Goal: Information Seeking & Learning: Learn about a topic

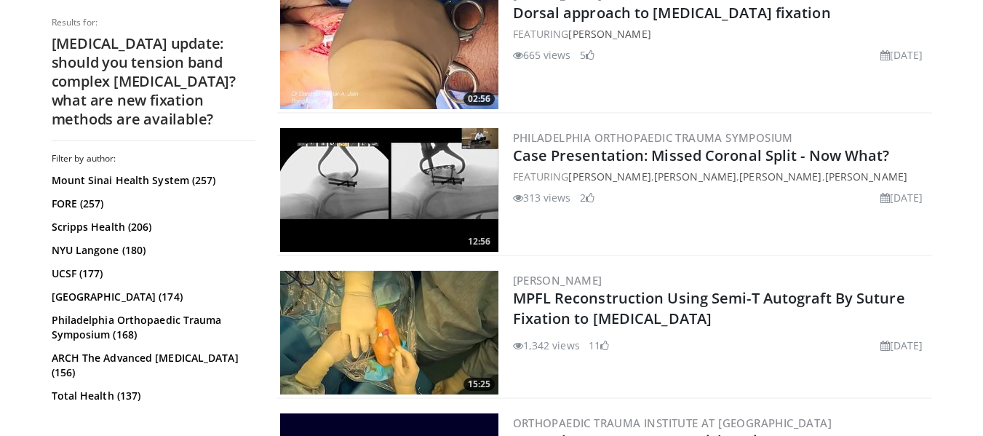
scroll to position [1176, 0]
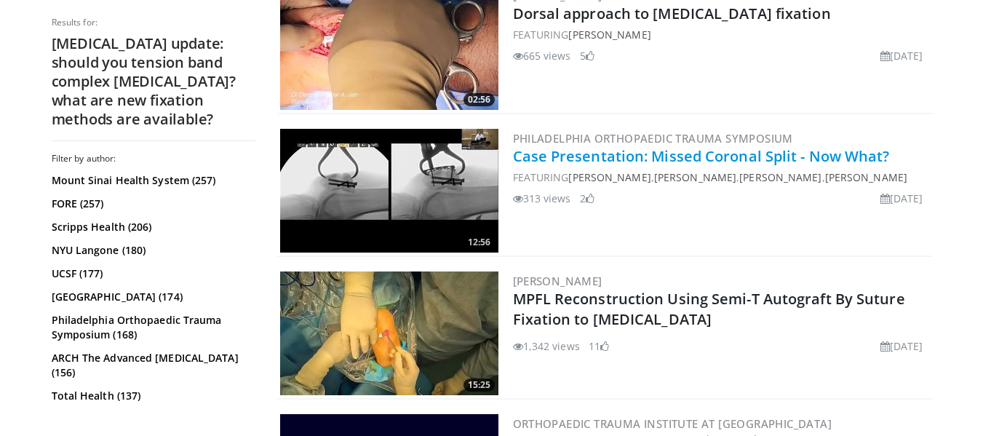
click at [687, 160] on link "Case Presentation: Missed Coronal Split - Now What?" at bounding box center [701, 156] width 377 height 20
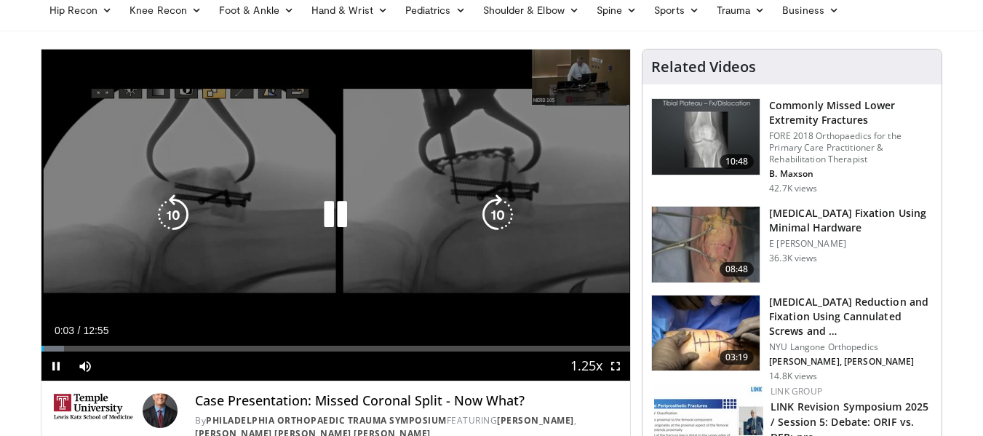
scroll to position [67, 0]
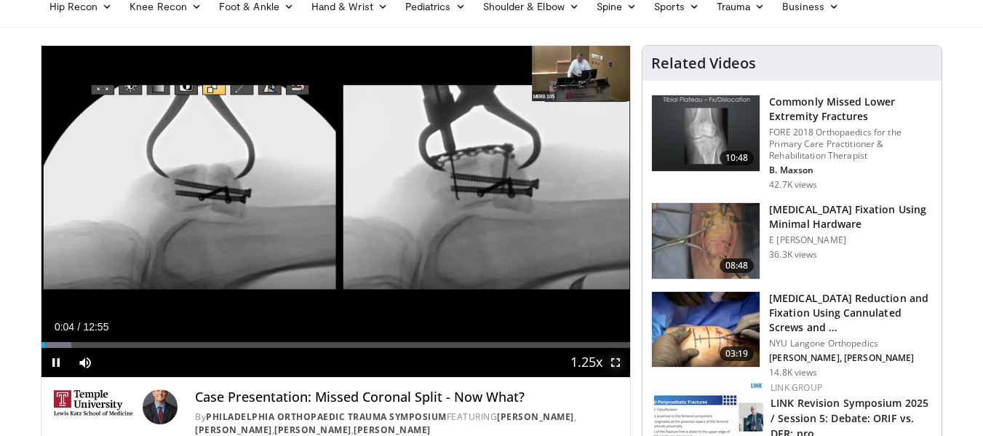
click at [614, 364] on span "Video Player" at bounding box center [615, 362] width 29 height 29
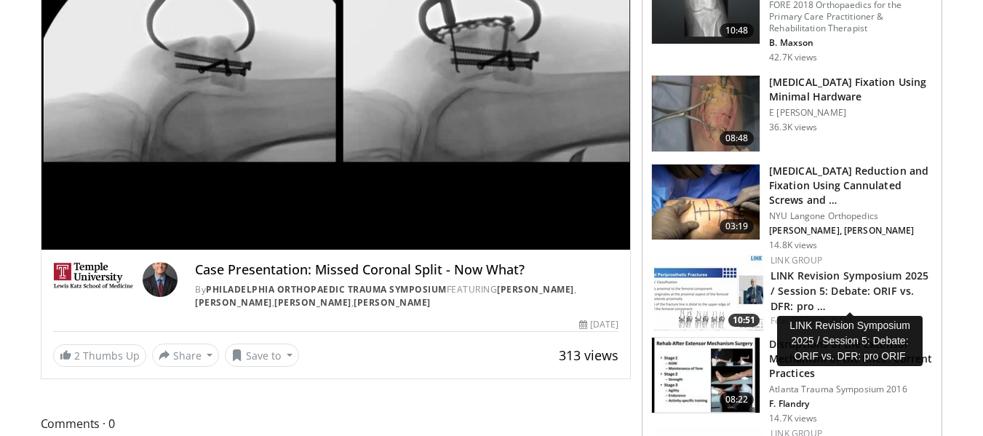
scroll to position [199, 0]
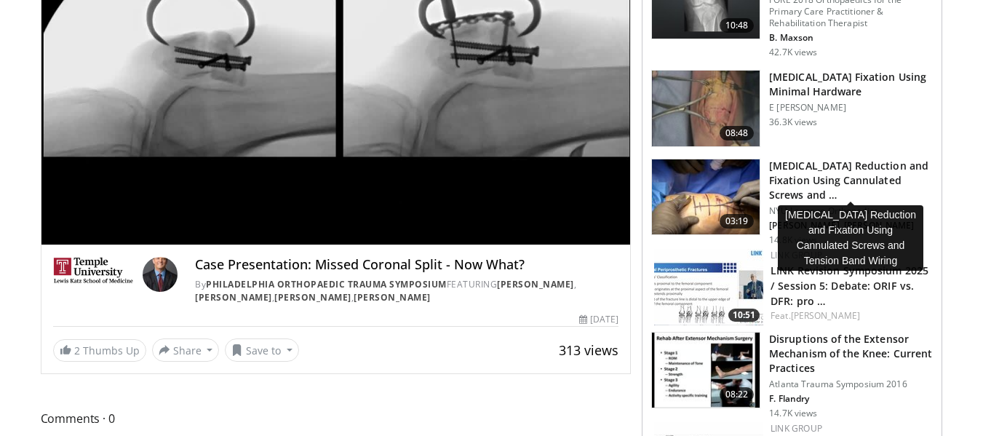
click at [800, 172] on h3 "[MEDICAL_DATA] Reduction and Fixation Using Cannulated Screws and …" at bounding box center [851, 181] width 164 height 44
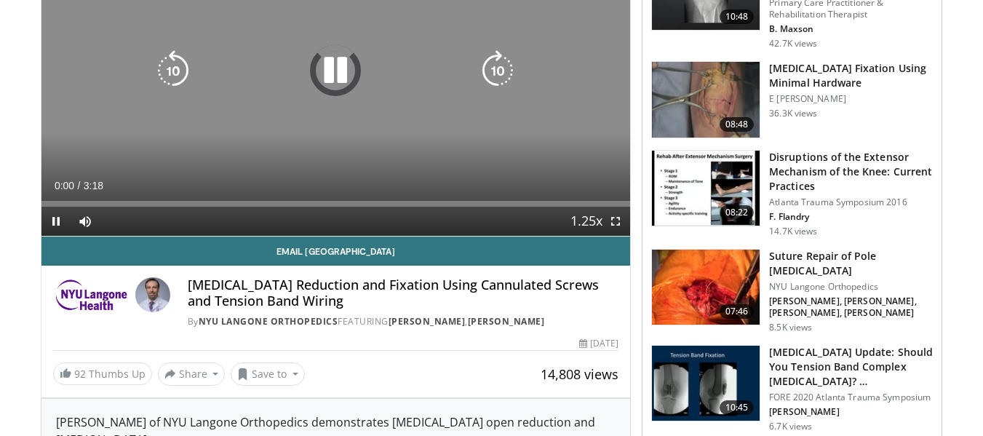
scroll to position [210, 0]
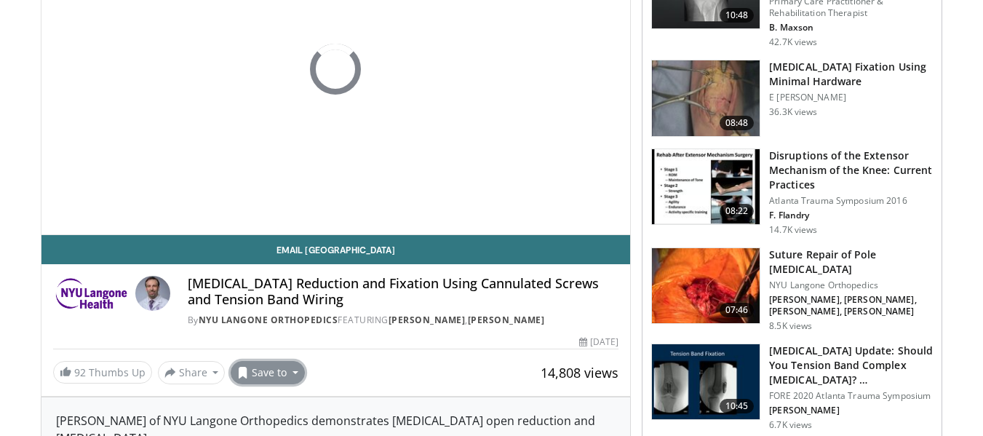
click at [285, 372] on button "Save to" at bounding box center [268, 372] width 74 height 23
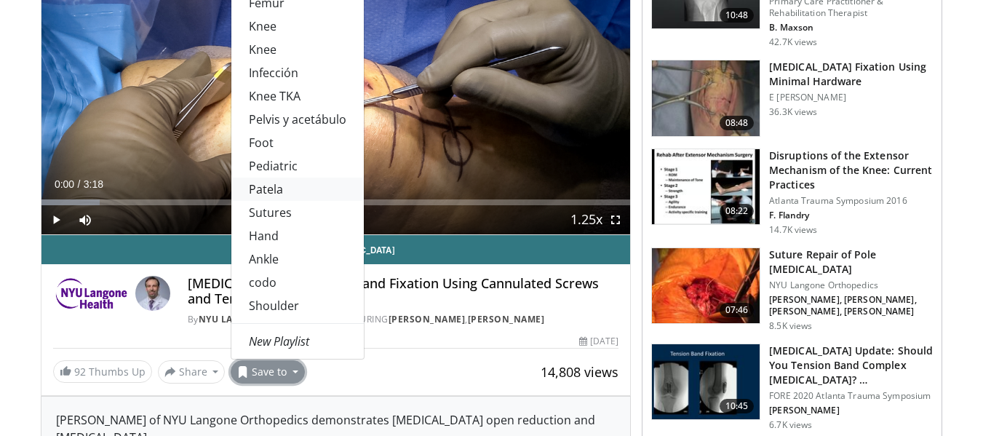
click at [272, 188] on link "Patela" at bounding box center [297, 189] width 132 height 23
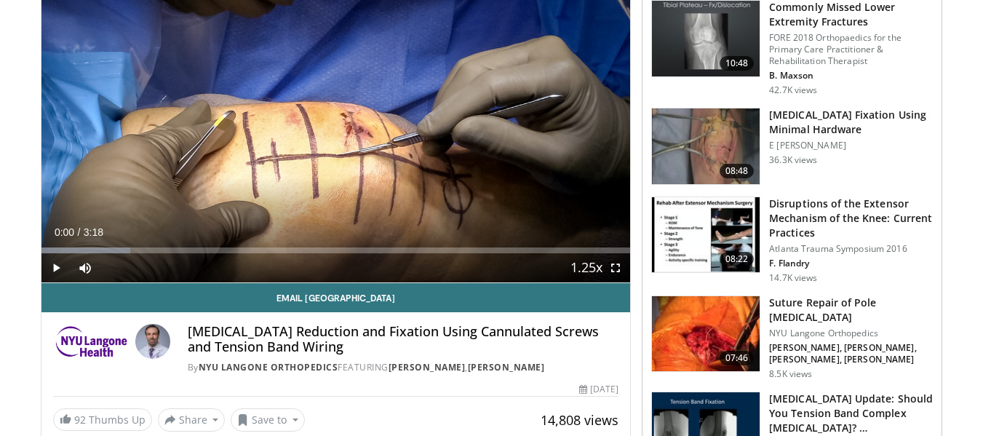
scroll to position [207, 0]
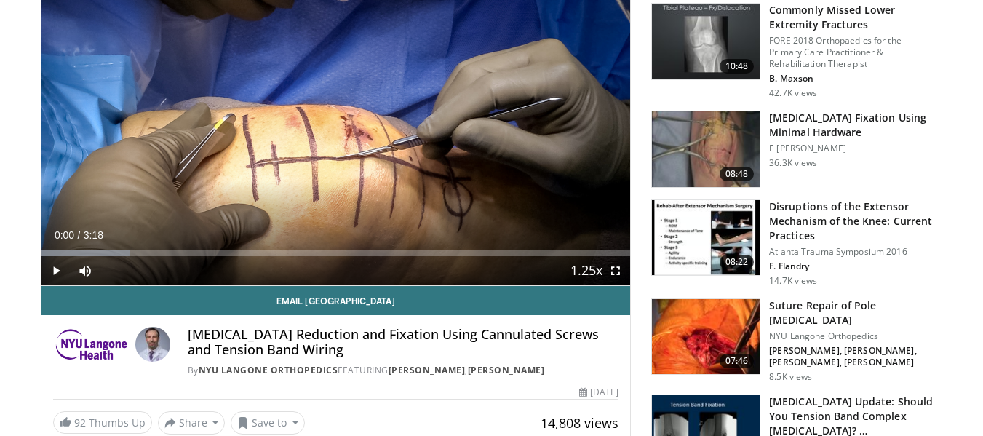
click at [272, 188] on div "10 seconds Tap to unmute" at bounding box center [335, 119] width 589 height 331
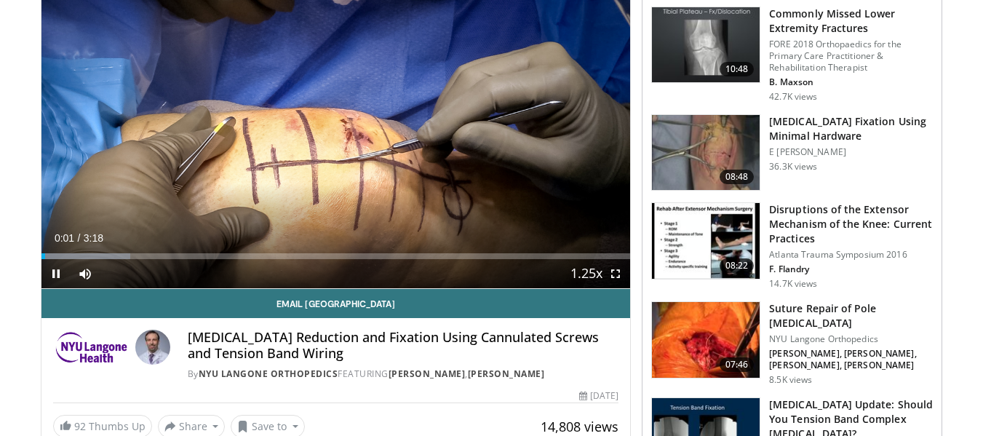
scroll to position [159, 0]
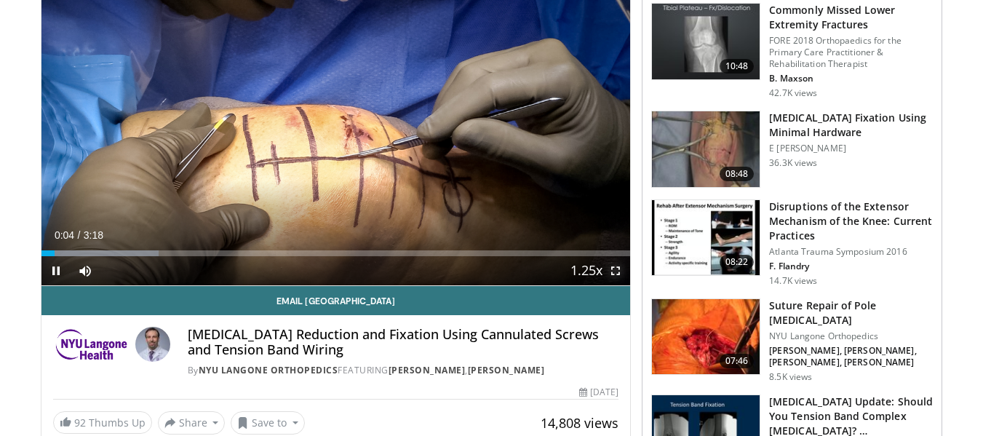
click at [616, 271] on video-js "**********" at bounding box center [335, 120] width 589 height 332
click at [618, 274] on span "Video Player" at bounding box center [615, 270] width 29 height 29
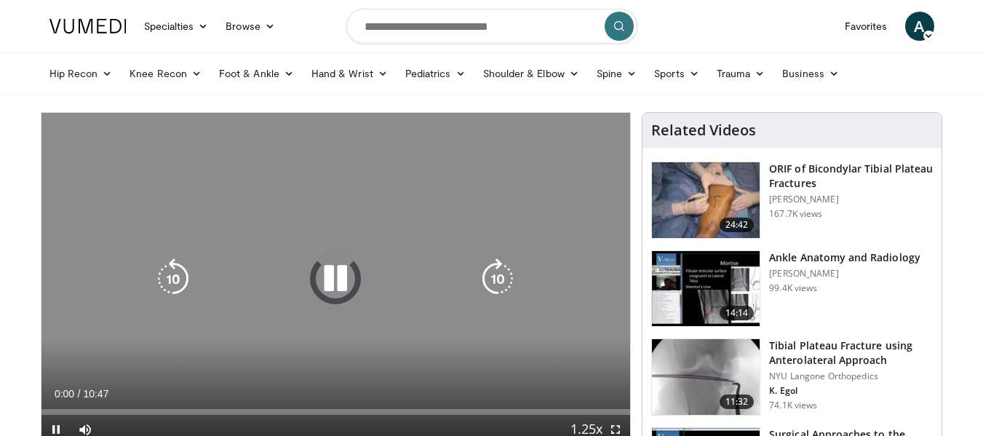
click at [485, 211] on div "10 seconds Tap to unmute" at bounding box center [335, 278] width 589 height 331
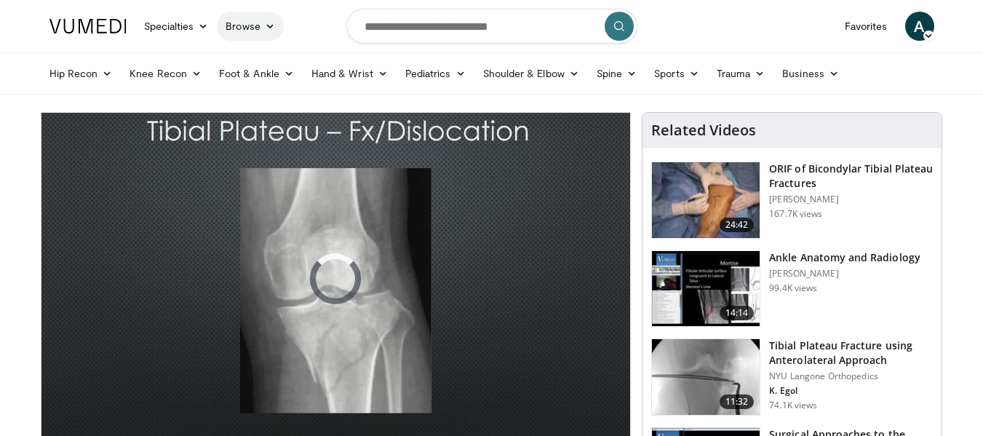
click at [239, 27] on link "Browse" at bounding box center [250, 26] width 67 height 29
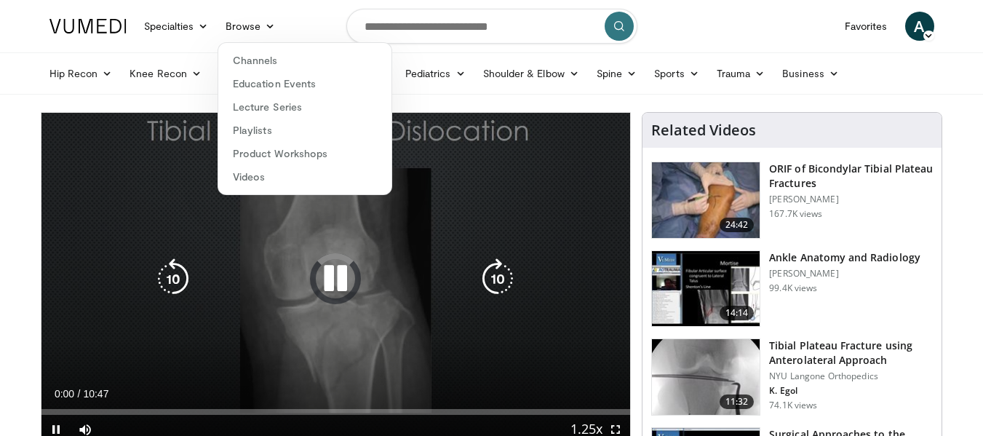
click at [344, 249] on div "10 seconds Tap to unmute" at bounding box center [335, 278] width 589 height 331
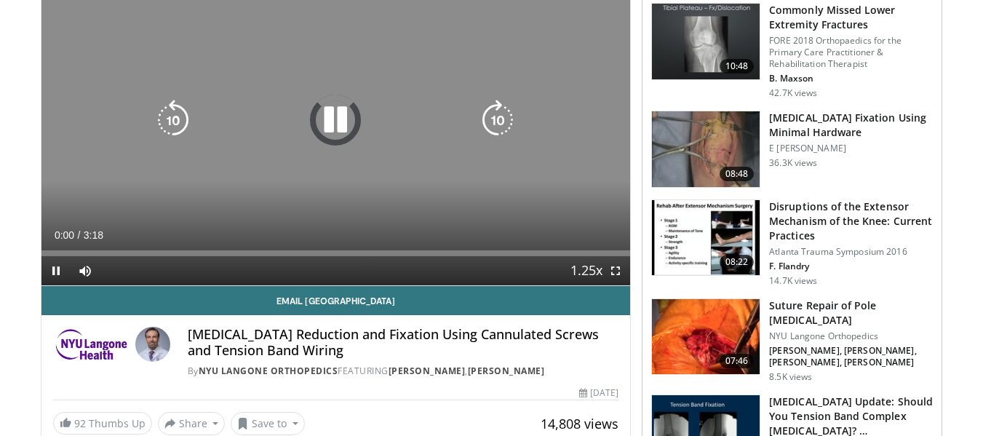
click at [334, 103] on icon "Video Player" at bounding box center [335, 120] width 41 height 41
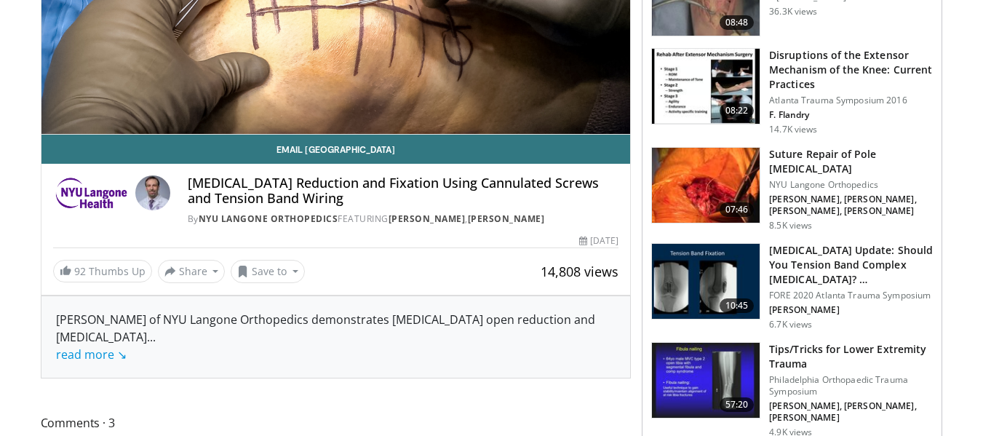
scroll to position [311, 0]
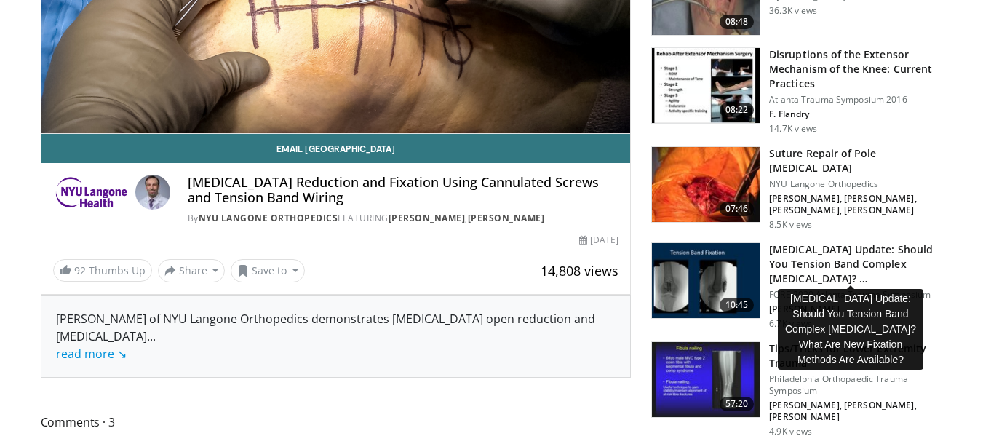
click at [794, 255] on h3 "[MEDICAL_DATA] Update: Should You Tension Band Complex [MEDICAL_DATA]? …" at bounding box center [851, 264] width 164 height 44
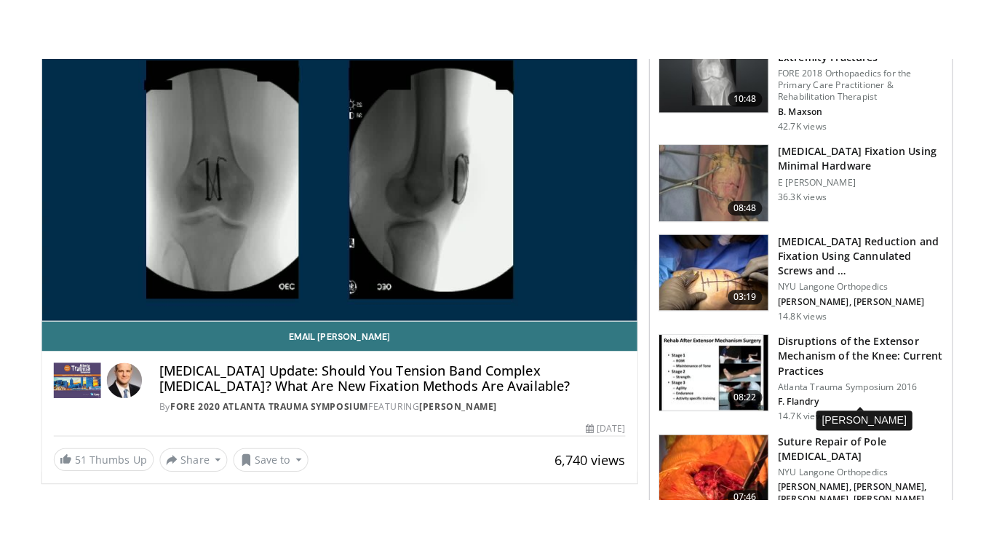
scroll to position [184, 0]
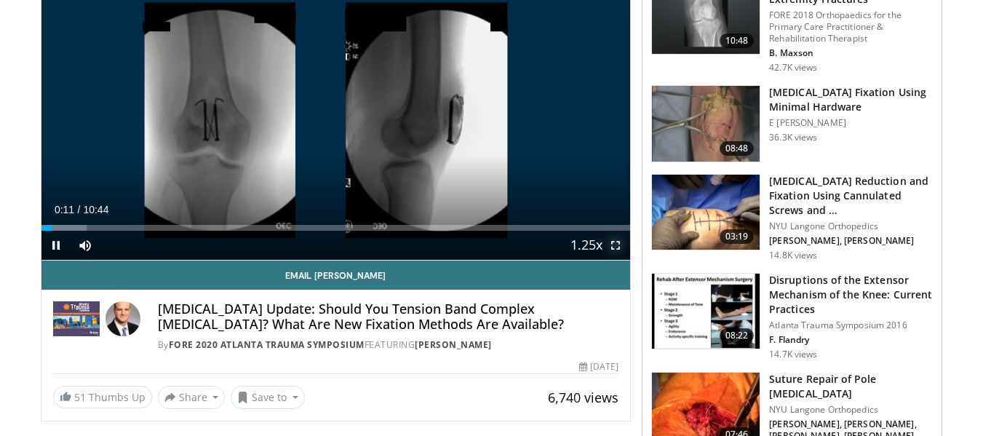
click at [613, 247] on span "Video Player" at bounding box center [615, 245] width 29 height 29
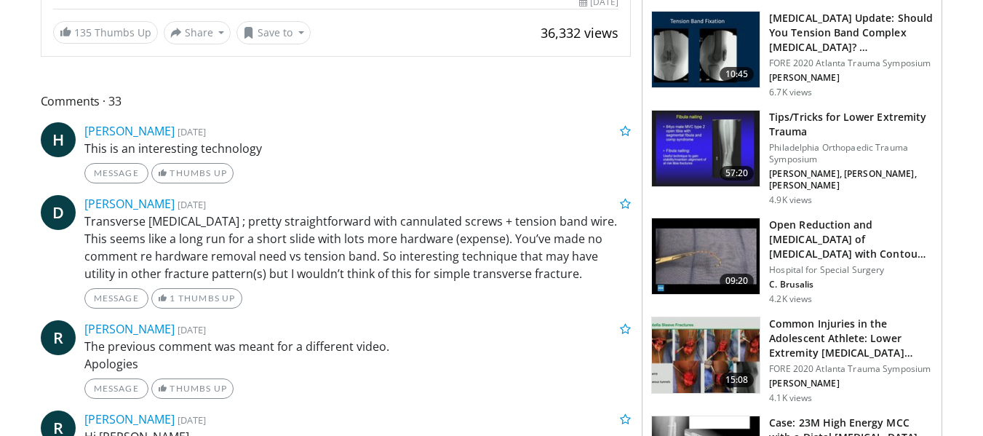
scroll to position [554, 0]
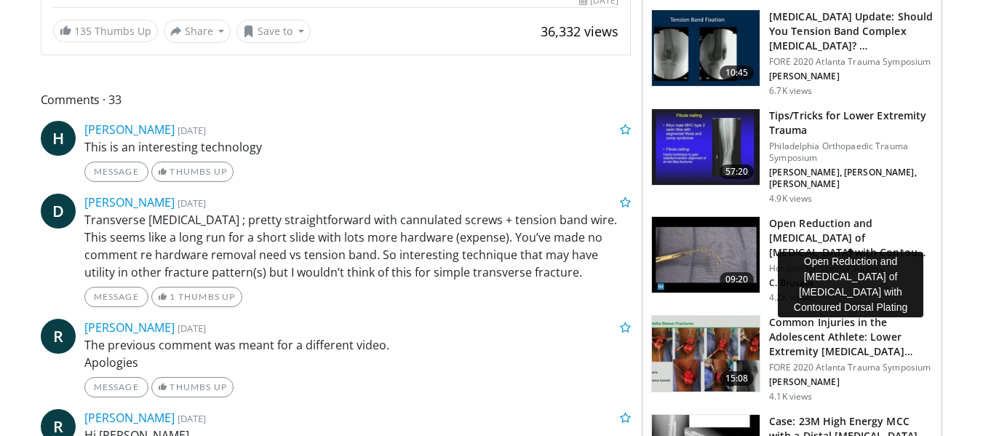
click at [847, 223] on h3 "Open Reduction and [MEDICAL_DATA] of [MEDICAL_DATA] with Contou…" at bounding box center [851, 238] width 164 height 44
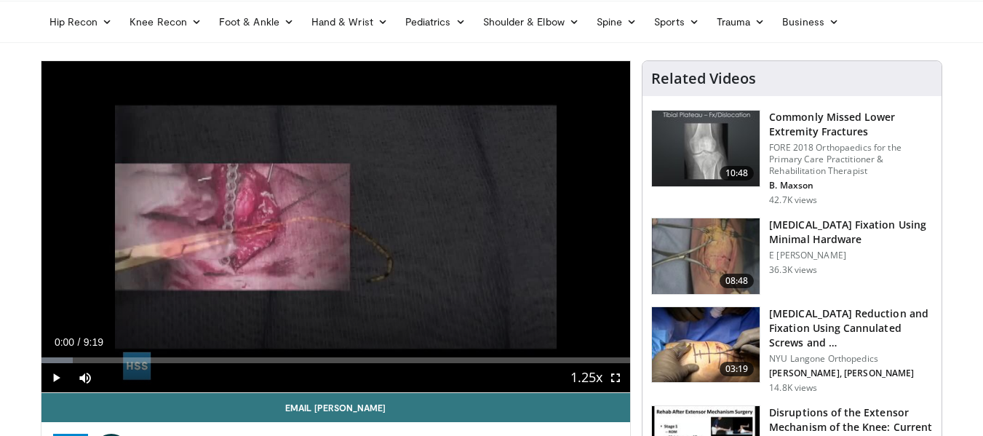
scroll to position [54, 0]
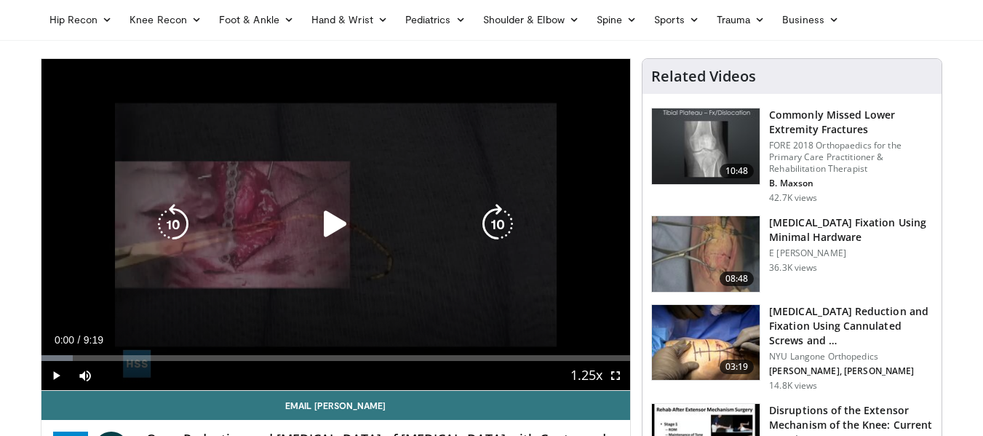
click at [331, 218] on icon "Video Player" at bounding box center [335, 224] width 41 height 41
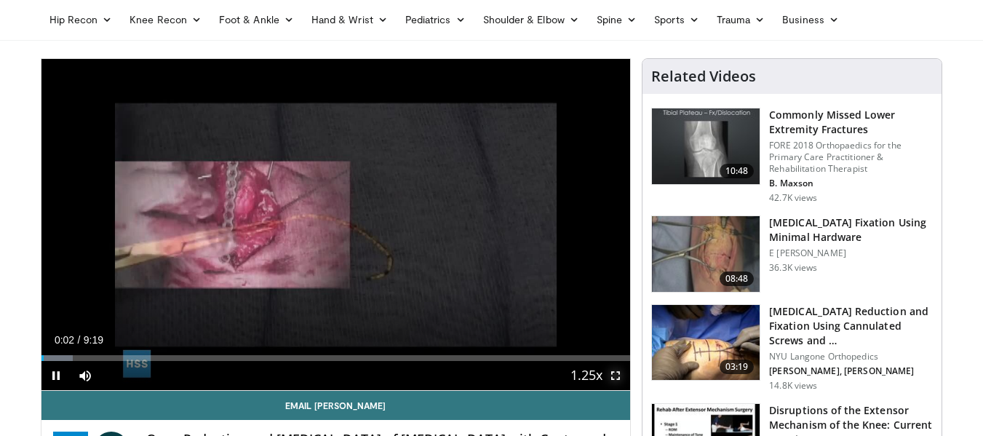
click at [610, 375] on span "Video Player" at bounding box center [615, 375] width 29 height 29
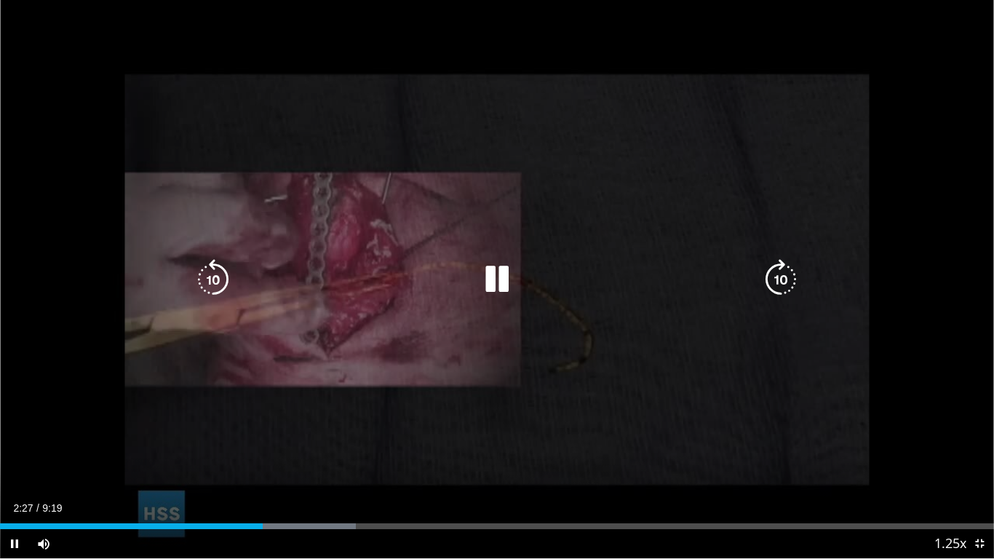
click at [496, 356] on div "30 seconds Tap to unmute" at bounding box center [497, 279] width 994 height 558
click at [435, 413] on div "30 seconds Tap to unmute" at bounding box center [497, 279] width 994 height 558
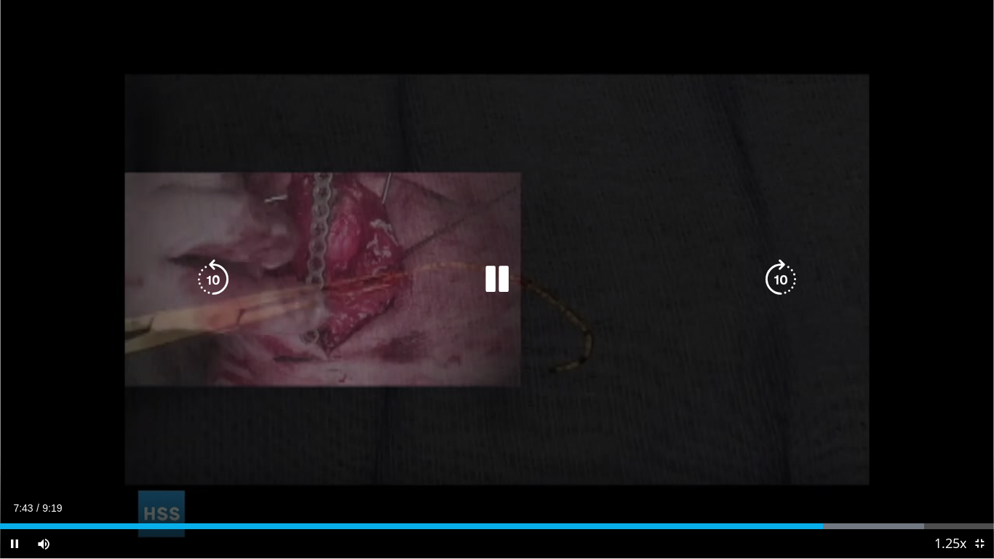
click at [454, 380] on div "10 seconds Tap to unmute" at bounding box center [497, 279] width 994 height 558
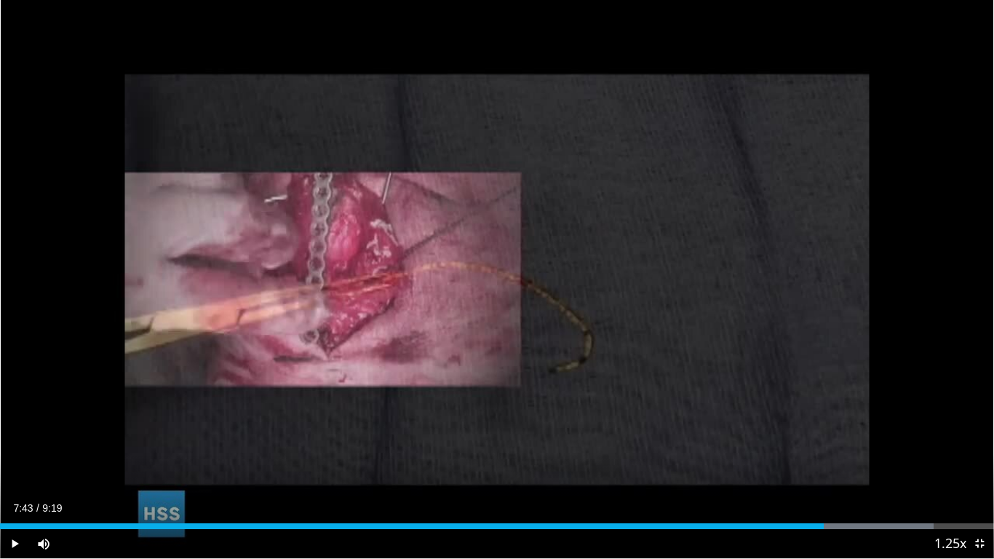
click at [454, 380] on div "10 seconds Tap to unmute" at bounding box center [497, 279] width 994 height 558
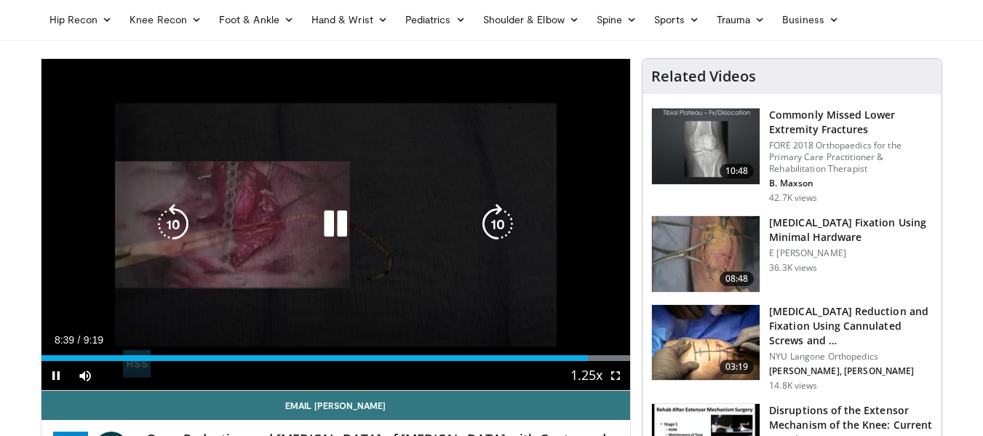
click at [339, 210] on icon "Video Player" at bounding box center [335, 224] width 41 height 41
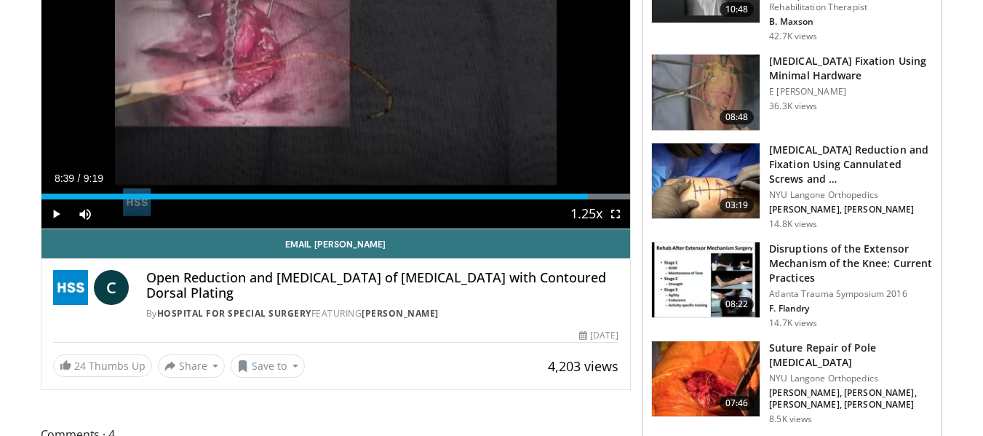
scroll to position [0, 0]
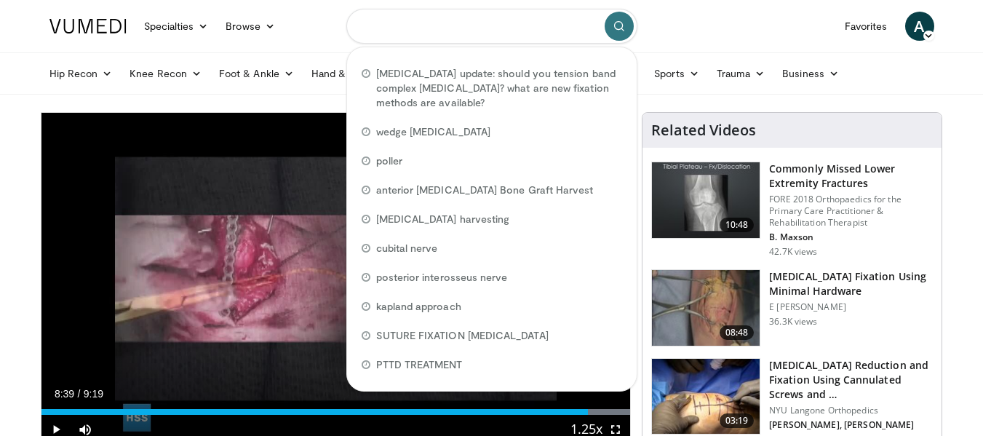
click at [492, 31] on input "Search topics, interventions" at bounding box center [491, 26] width 291 height 35
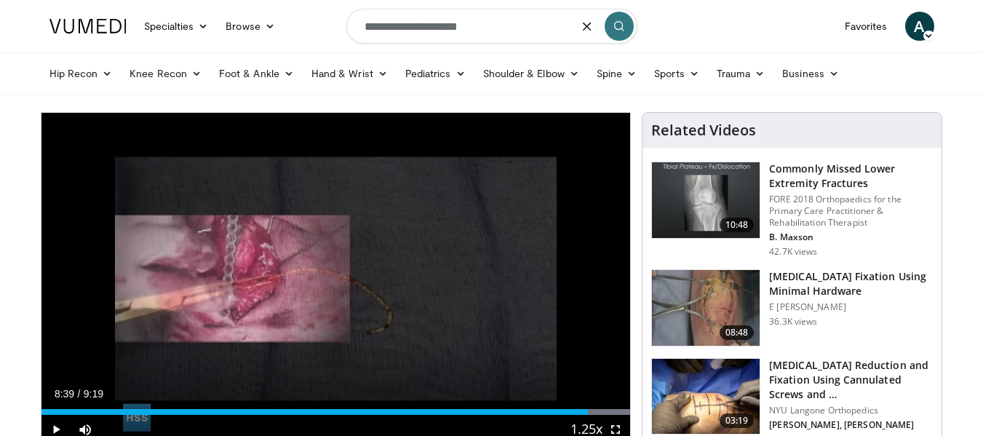
type input "**********"
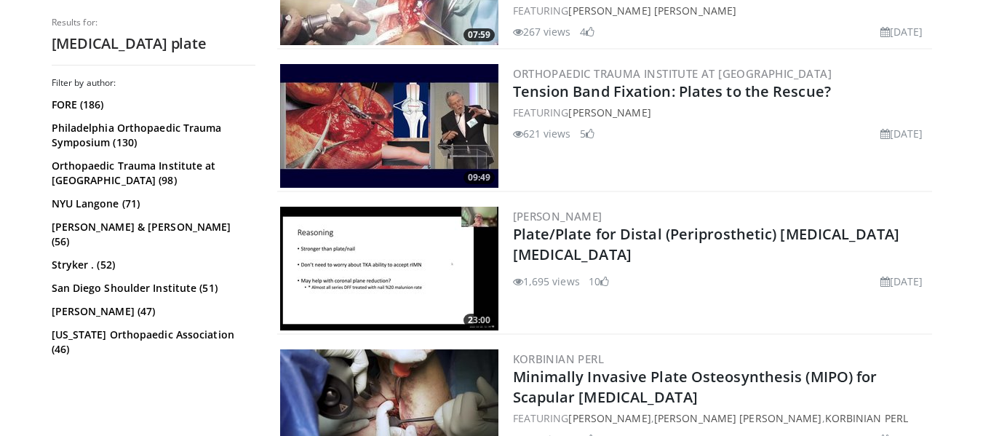
scroll to position [529, 0]
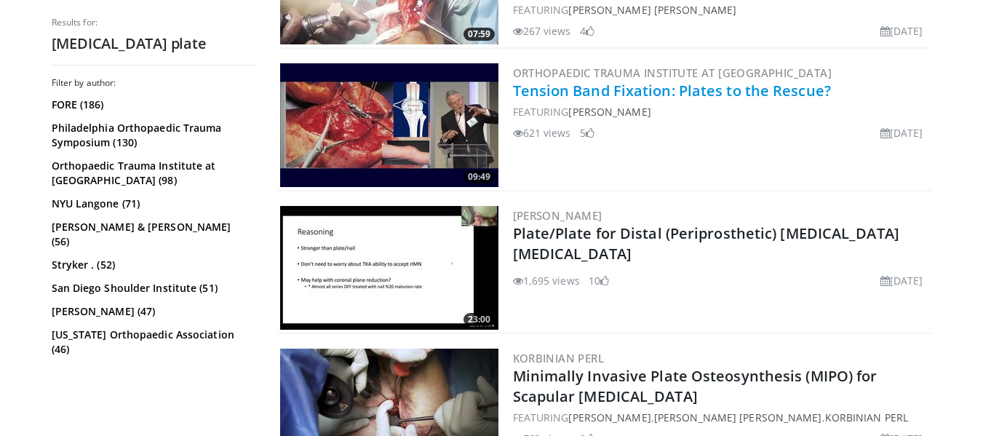
click at [688, 87] on link "Tension Band Fixation: Plates to the Rescue?" at bounding box center [672, 91] width 318 height 20
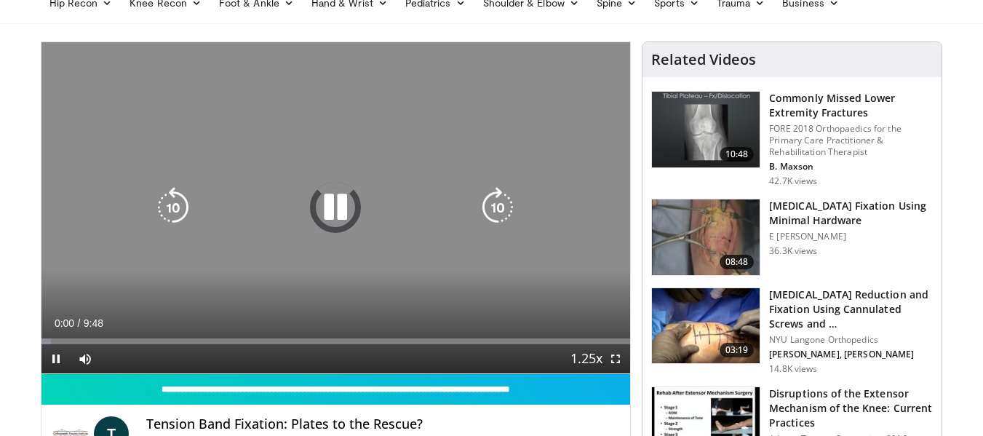
scroll to position [73, 0]
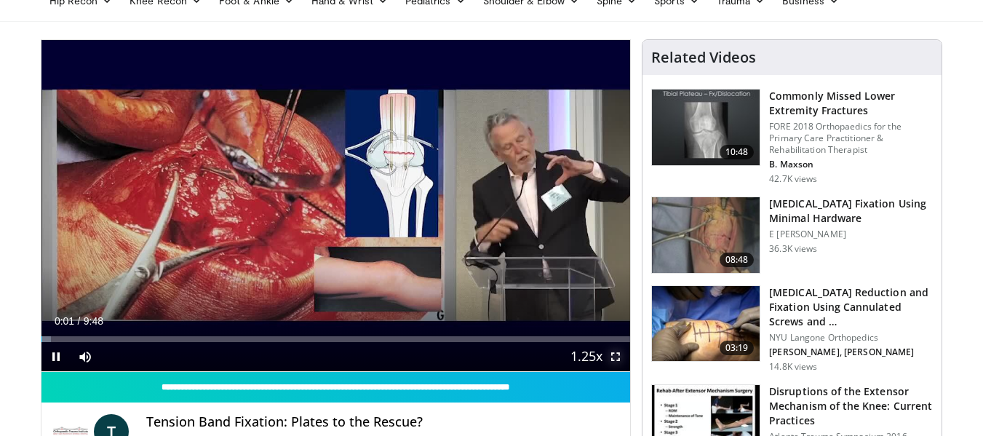
click at [620, 354] on span "Video Player" at bounding box center [615, 356] width 29 height 29
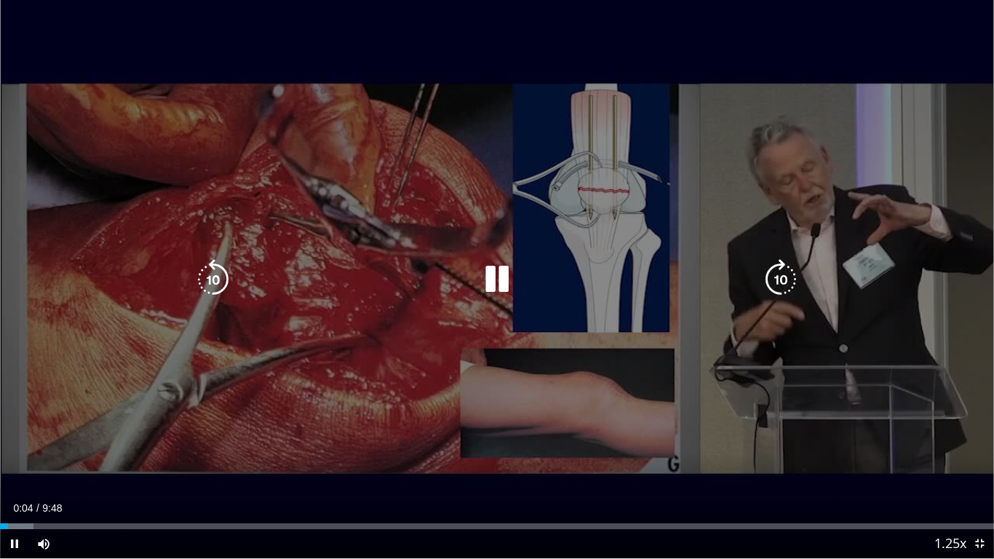
click at [791, 272] on icon "Video Player" at bounding box center [780, 279] width 41 height 41
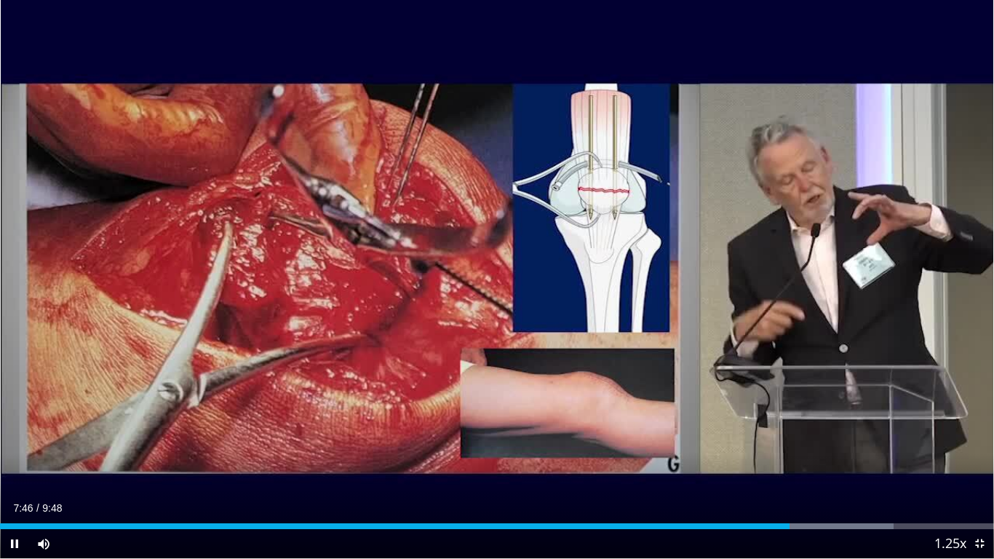
click at [737, 435] on div "10 seconds Tap to unmute" at bounding box center [497, 279] width 994 height 558
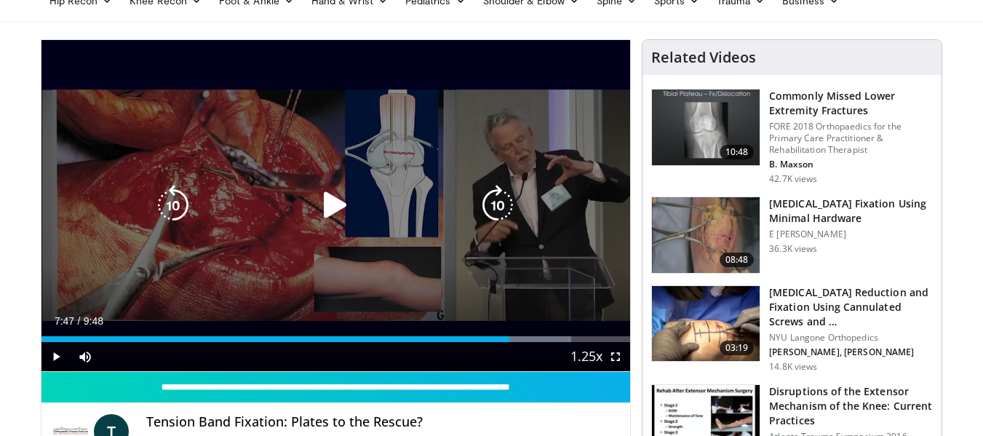
click at [390, 187] on div "10 seconds Tap to unmute" at bounding box center [335, 205] width 589 height 331
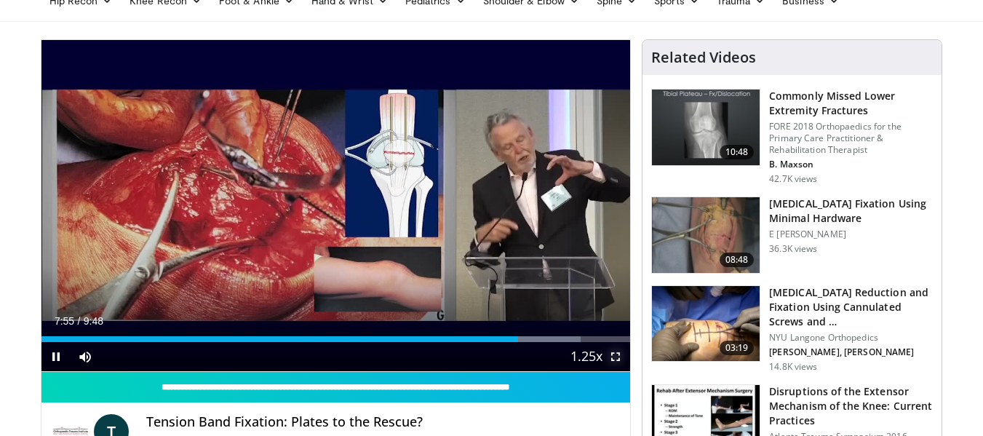
click at [618, 358] on span "Video Player" at bounding box center [615, 356] width 29 height 29
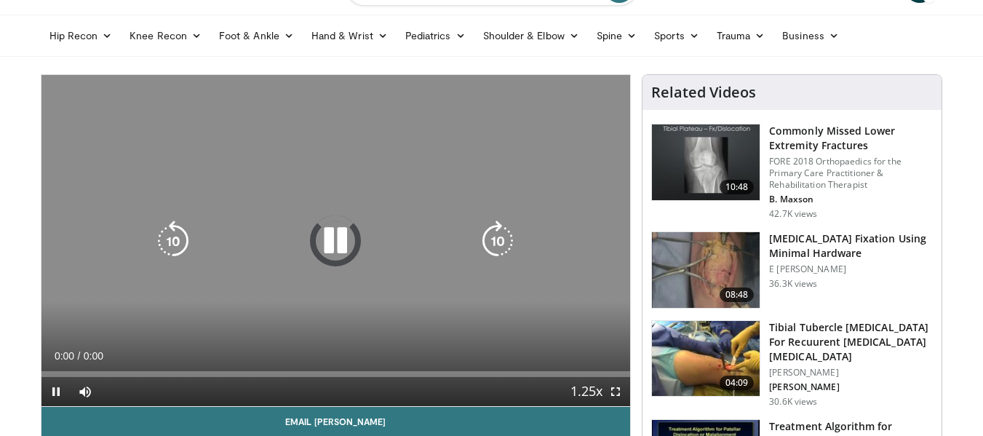
click at [372, 213] on div "10 seconds Tap to unmute" at bounding box center [335, 240] width 589 height 331
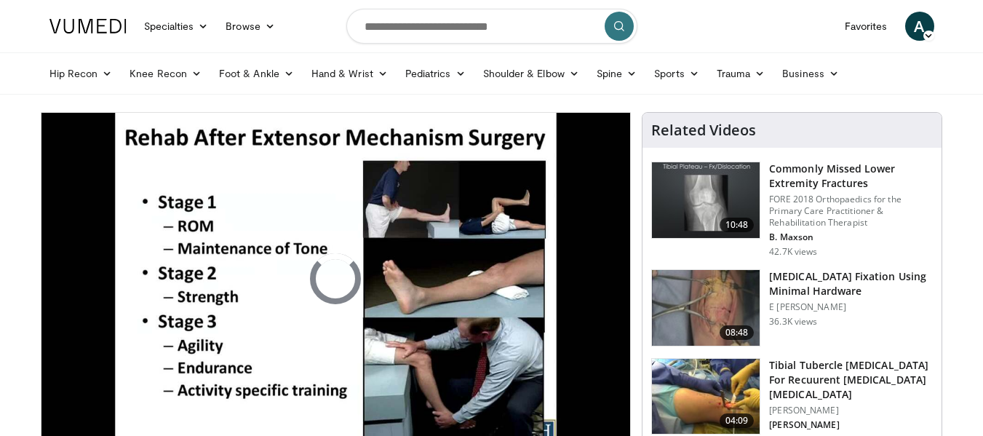
click at [796, 303] on p "E [PERSON_NAME]" at bounding box center [851, 307] width 164 height 12
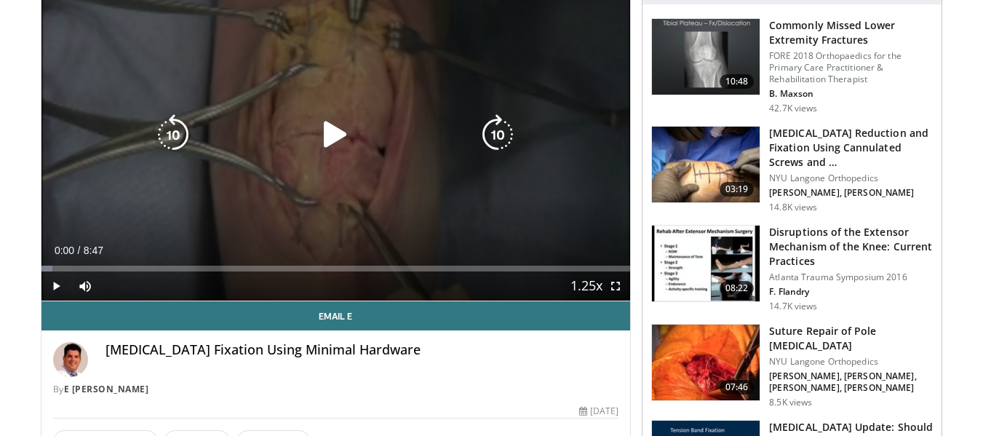
scroll to position [143, 0]
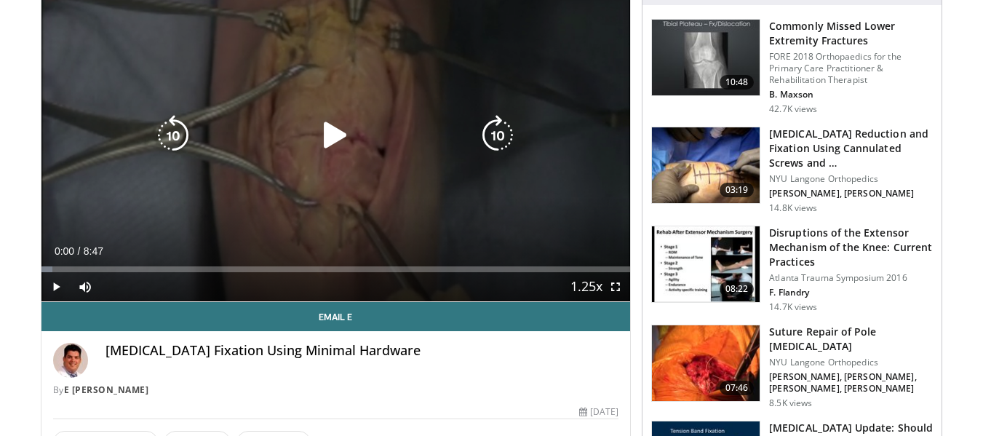
click at [344, 132] on icon "Video Player" at bounding box center [335, 135] width 41 height 41
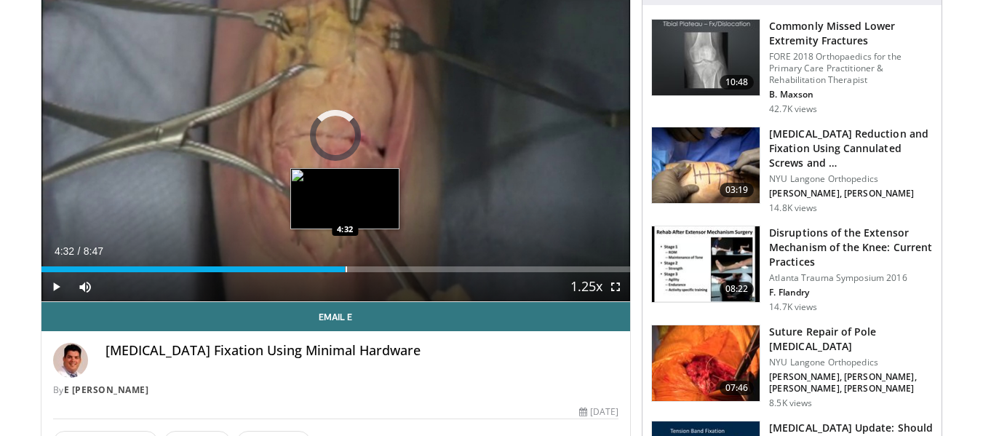
click at [345, 264] on div "Loaded : 0.00% 4:32 4:32" at bounding box center [335, 265] width 589 height 14
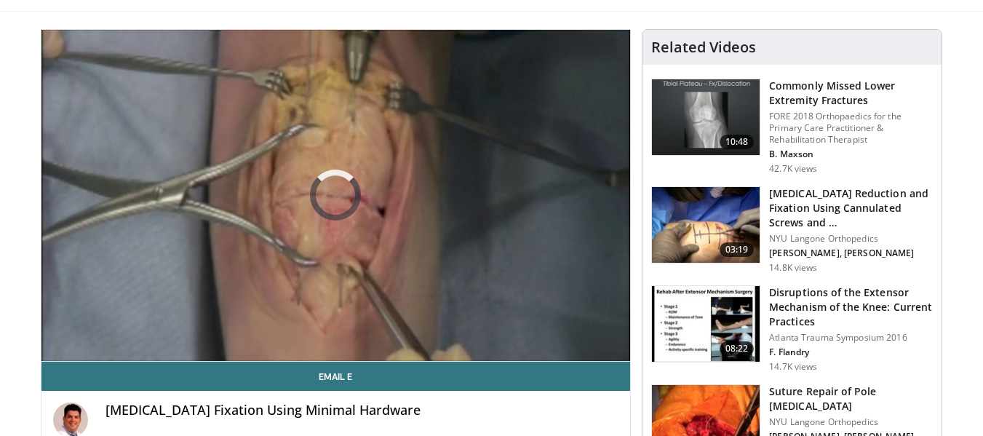
scroll to position [81, 0]
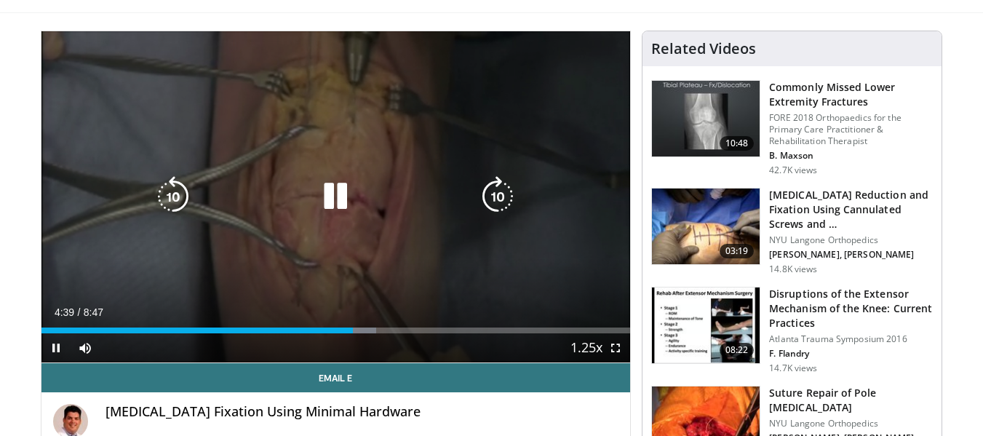
click at [355, 164] on div "10 seconds Tap to unmute" at bounding box center [335, 196] width 589 height 331
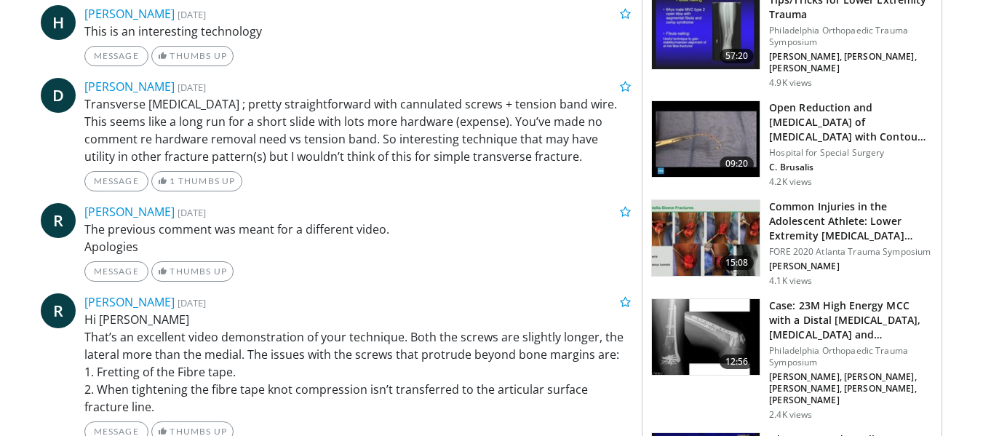
scroll to position [674, 0]
